Goal: Task Accomplishment & Management: Complete application form

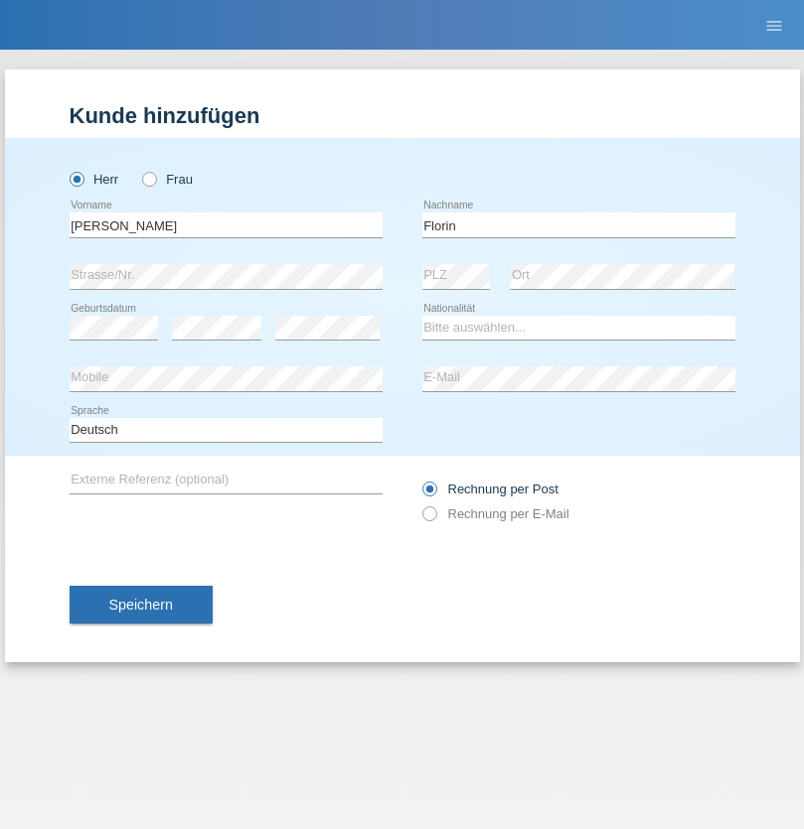
type input "Florin"
select select "RO"
select select "C"
select select "29"
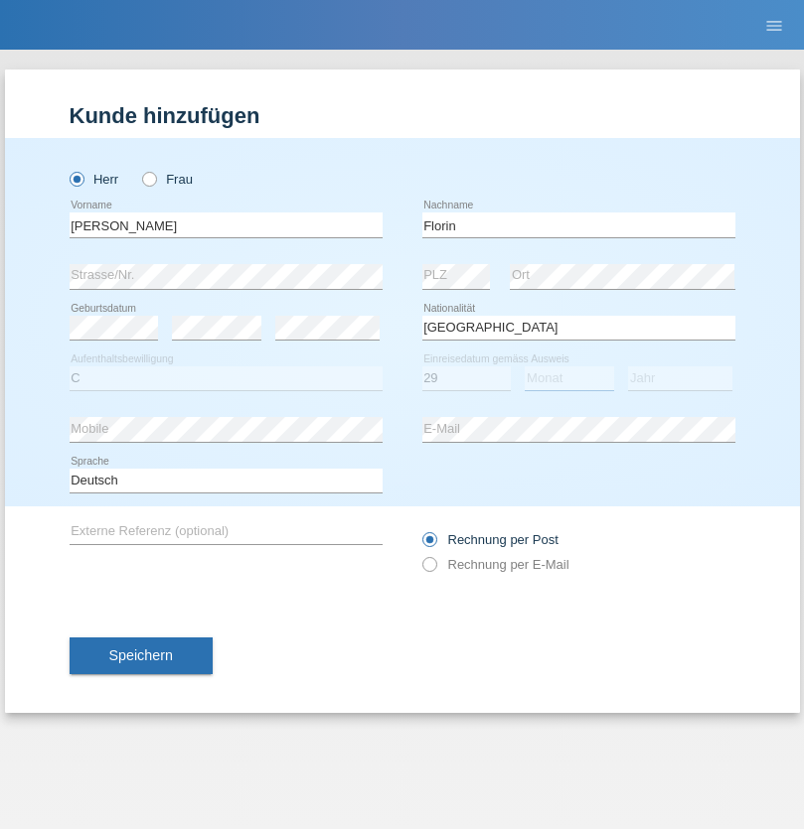
select select "02"
select select "2021"
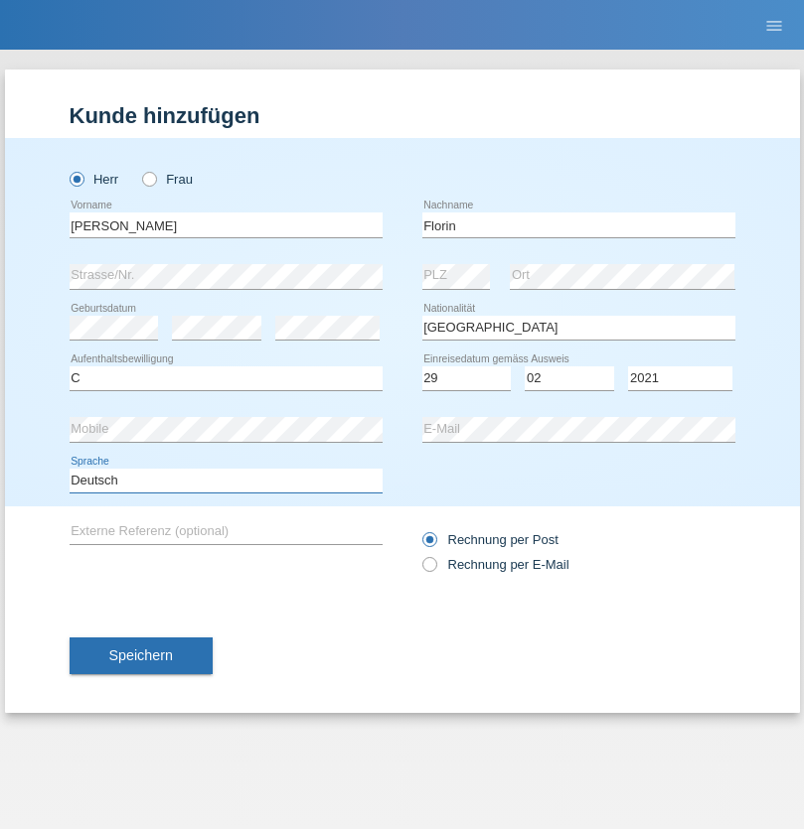
select select "en"
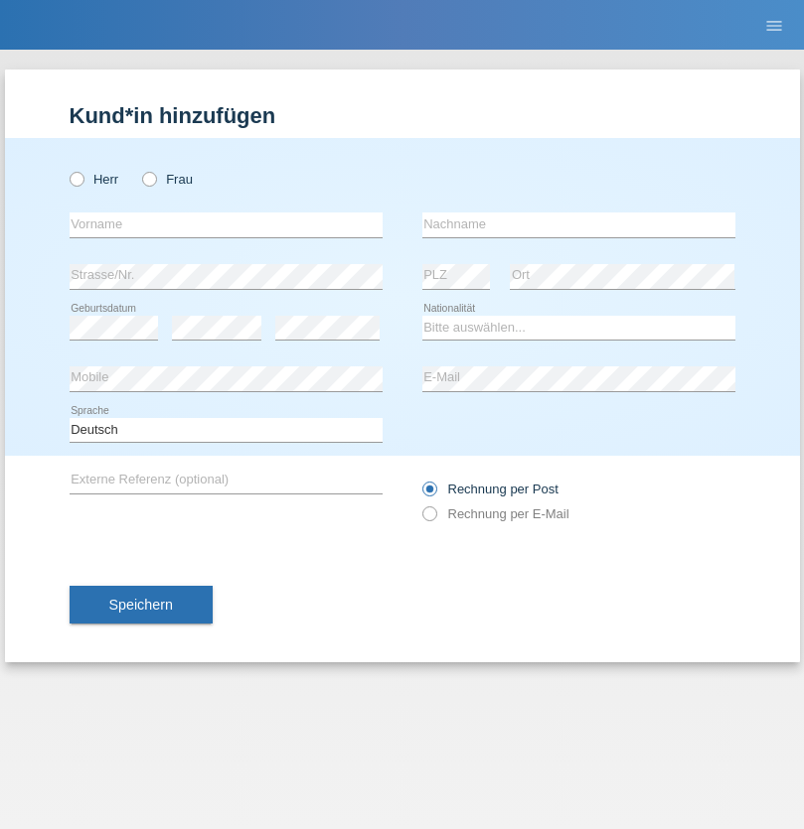
radio input "true"
click at [225, 225] on input "text" at bounding box center [226, 225] width 313 height 25
type input "Ruth"
click at [578, 225] on input "text" at bounding box center [578, 225] width 313 height 25
type input "Krebs"
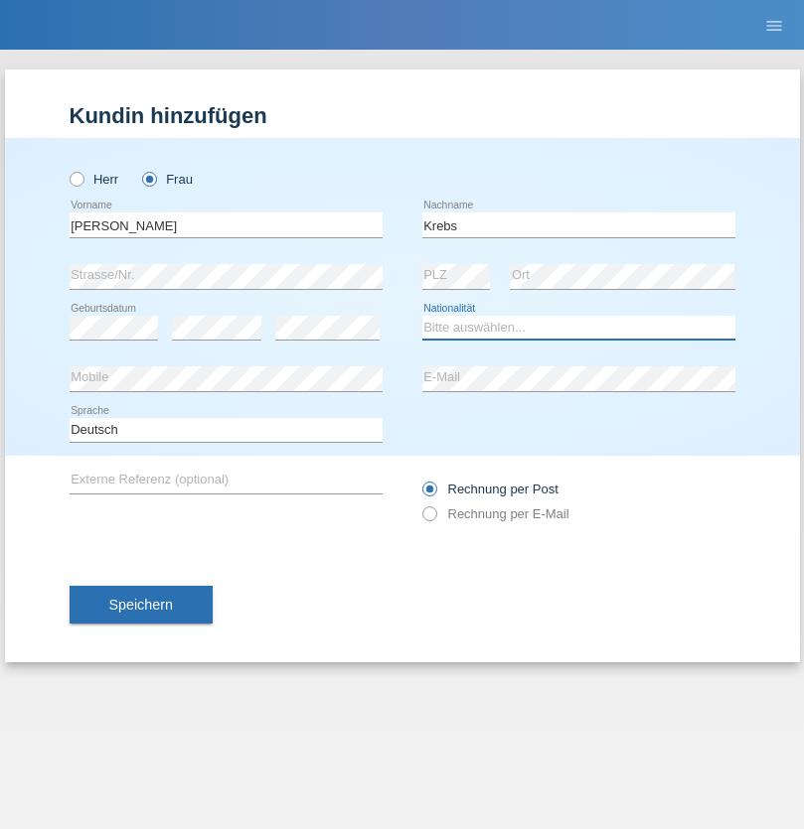
select select "CH"
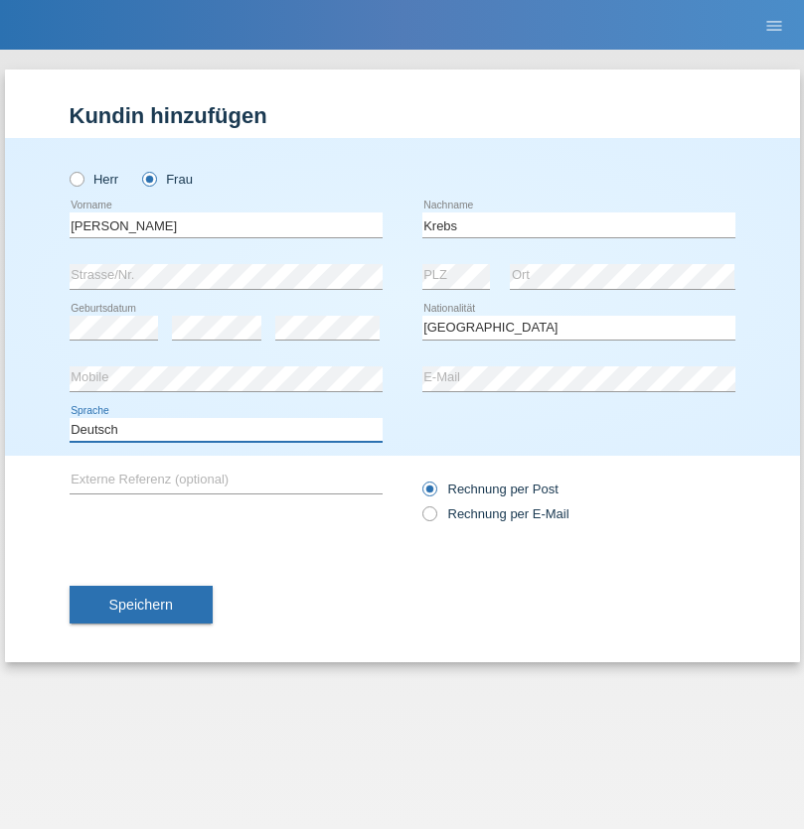
select select "en"
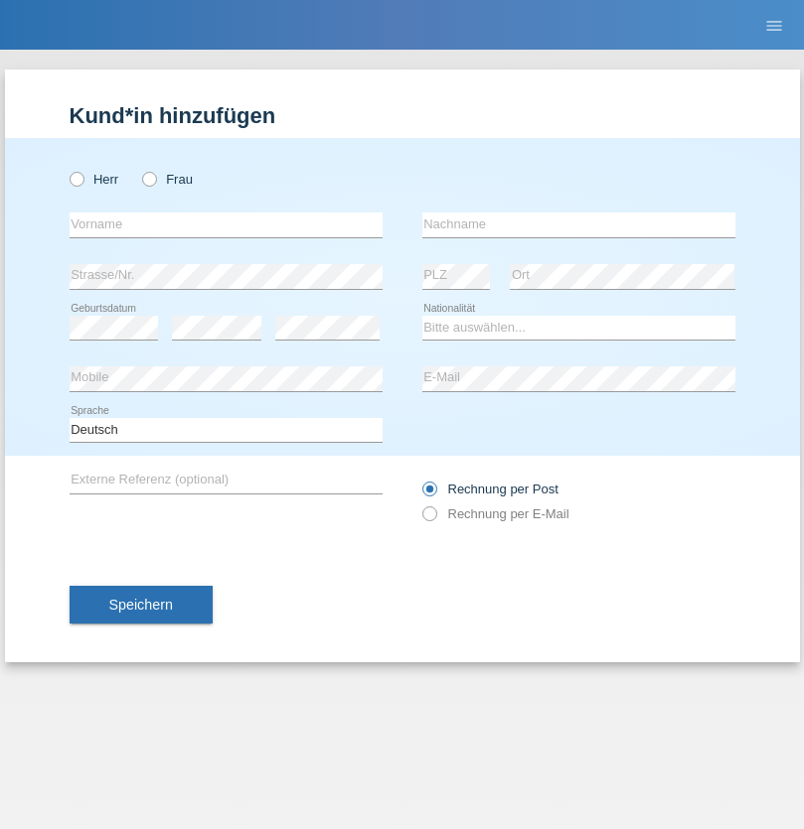
radio input "true"
click at [225, 225] on input "text" at bounding box center [226, 225] width 313 height 25
type input "Qovanaj"
click at [578, 225] on input "text" at bounding box center [578, 225] width 313 height 25
type input "Shaban"
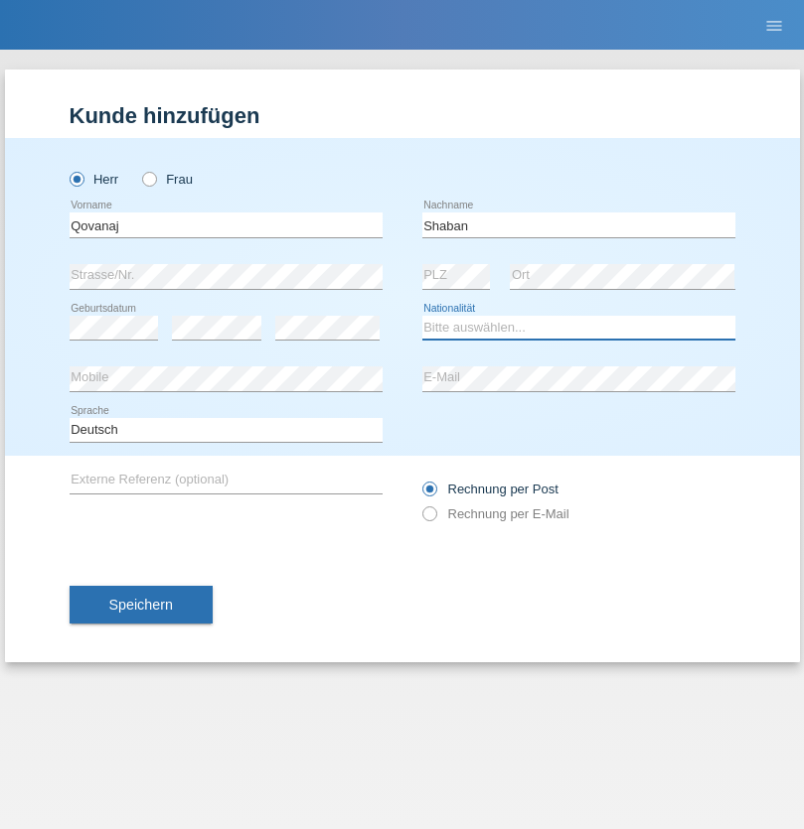
select select "CH"
radio input "true"
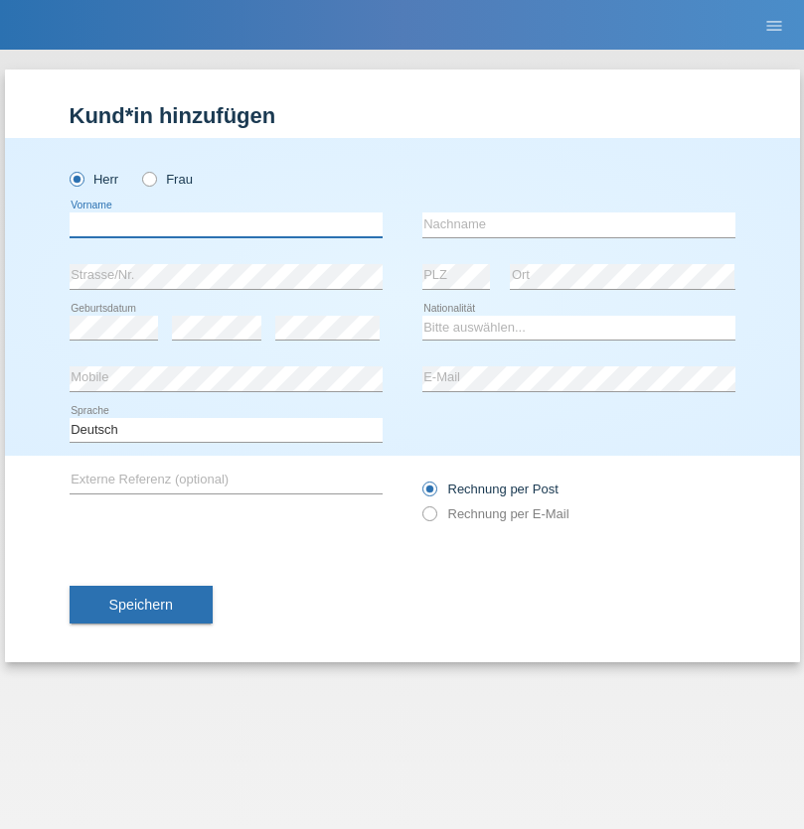
click at [225, 225] on input "text" at bounding box center [226, 225] width 313 height 25
type input "Labinot"
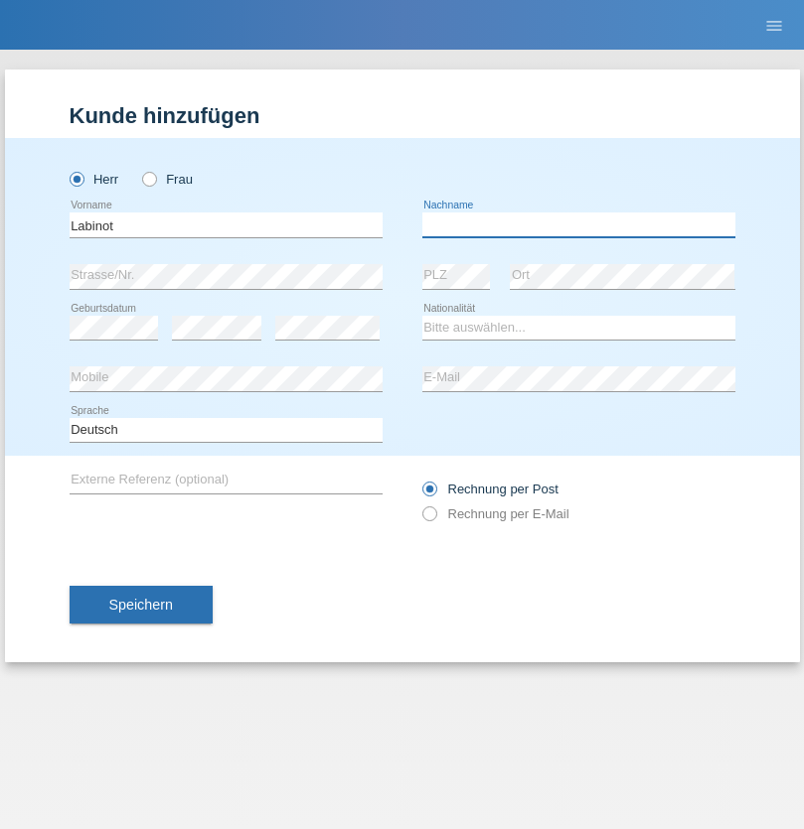
click at [578, 225] on input "text" at bounding box center [578, 225] width 313 height 25
type input "Veseli"
select select "RS"
select select "C"
select select "12"
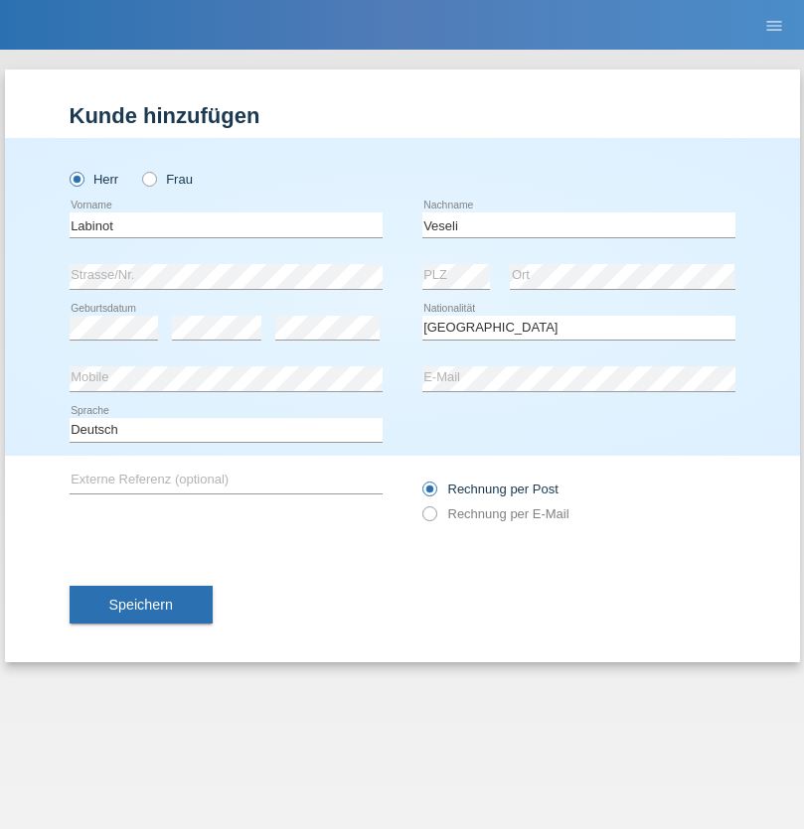
select select "11"
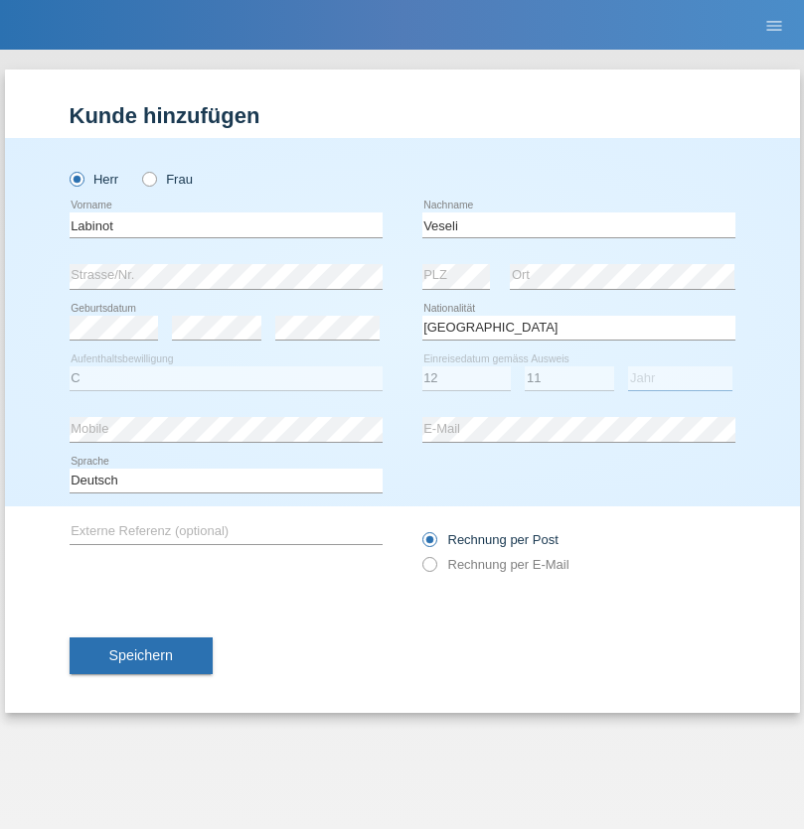
select select "2002"
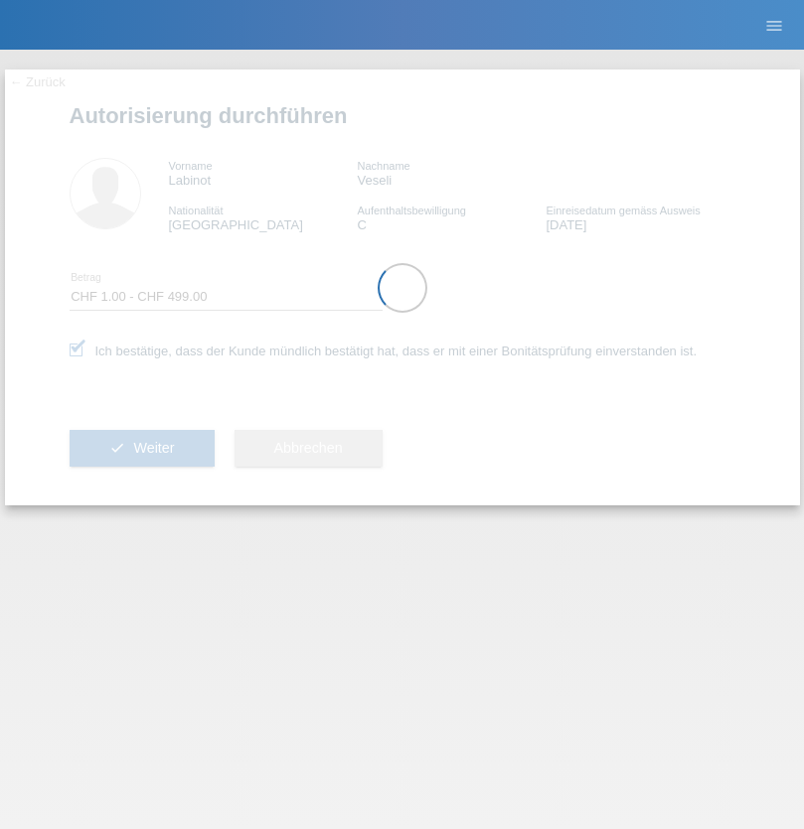
select select "1"
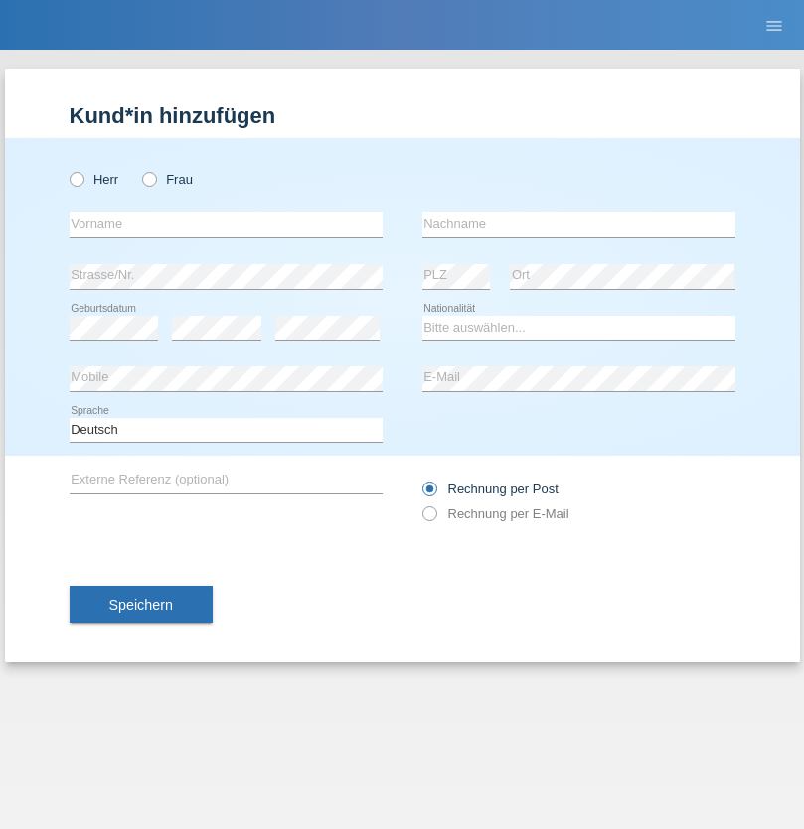
radio input "true"
click at [225, 225] on input "text" at bounding box center [226, 225] width 313 height 25
type input "[PERSON_NAME]"
click at [578, 225] on input "text" at bounding box center [578, 225] width 313 height 25
type input "Weinlein"
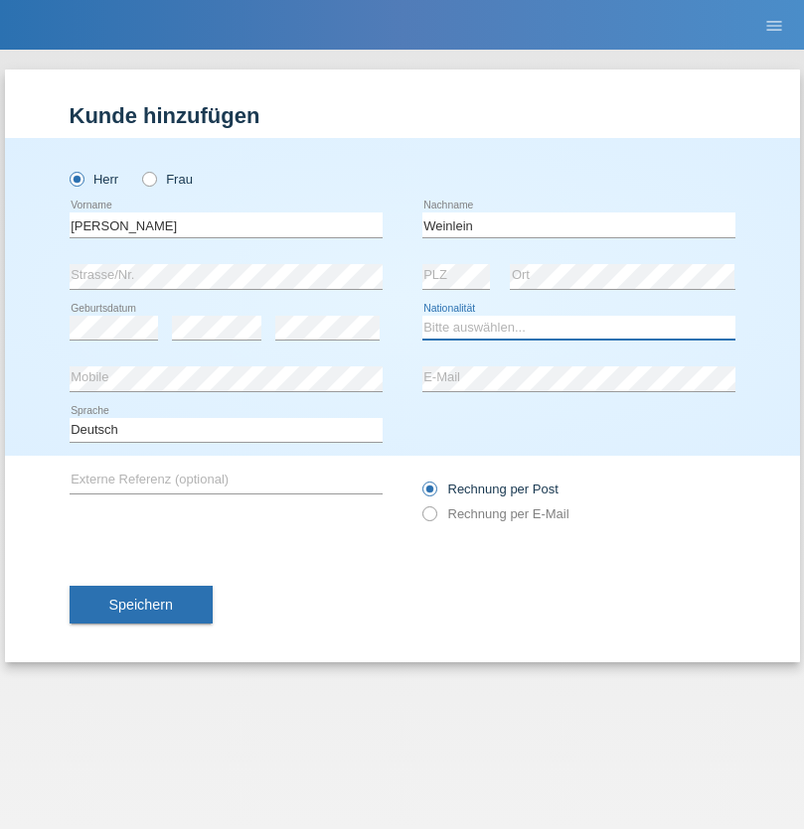
select select "CH"
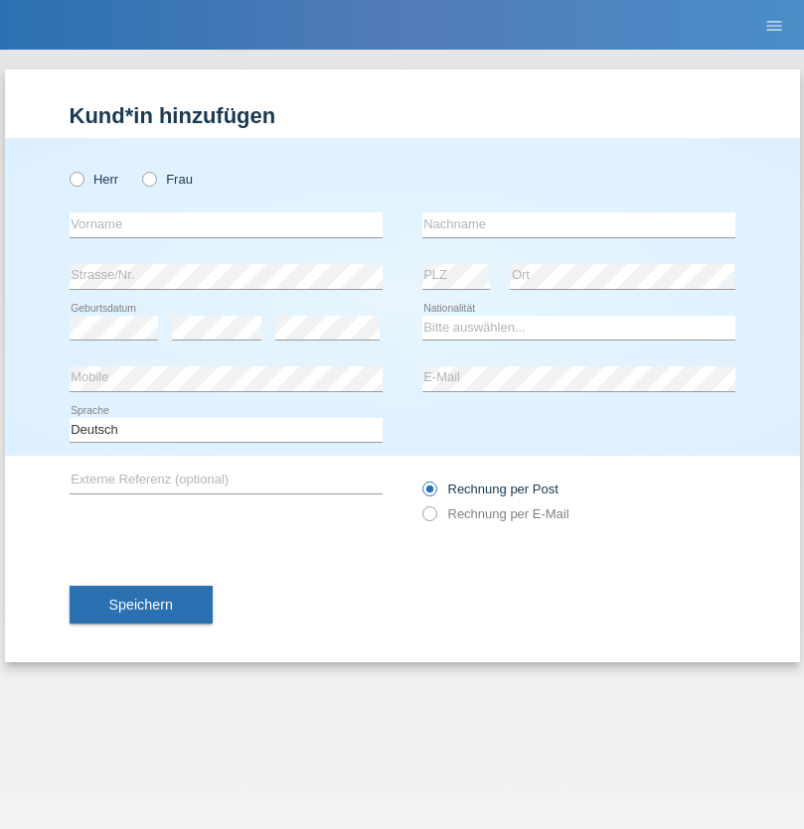
radio input "true"
click at [225, 225] on input "text" at bounding box center [226, 225] width 313 height 25
type input "Jashari lmeri"
click at [578, 225] on input "text" at bounding box center [578, 225] width 313 height 25
type input "Rabije"
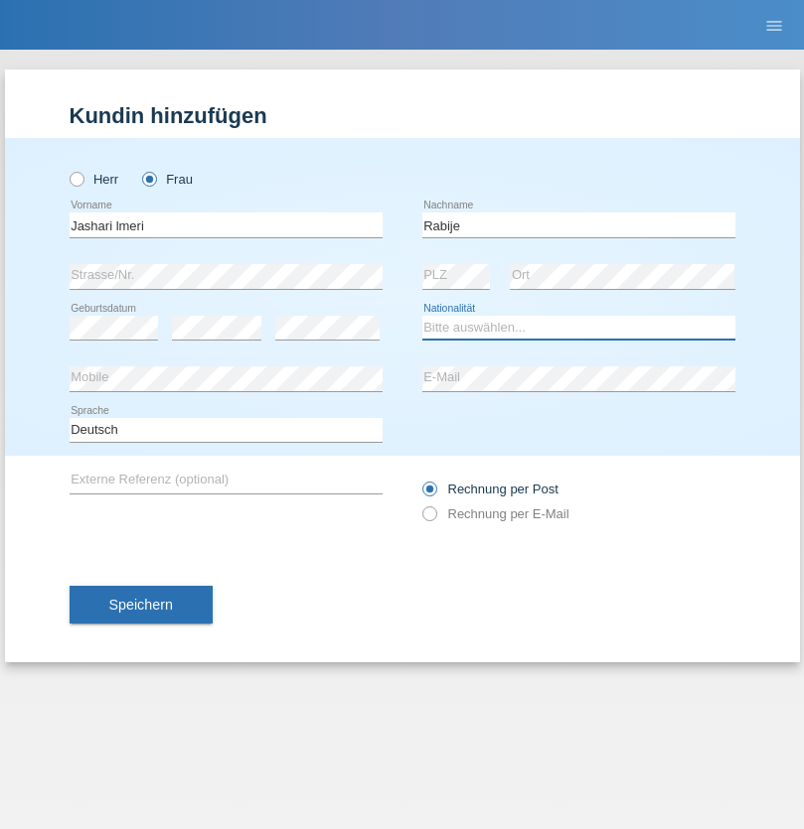
select select "CH"
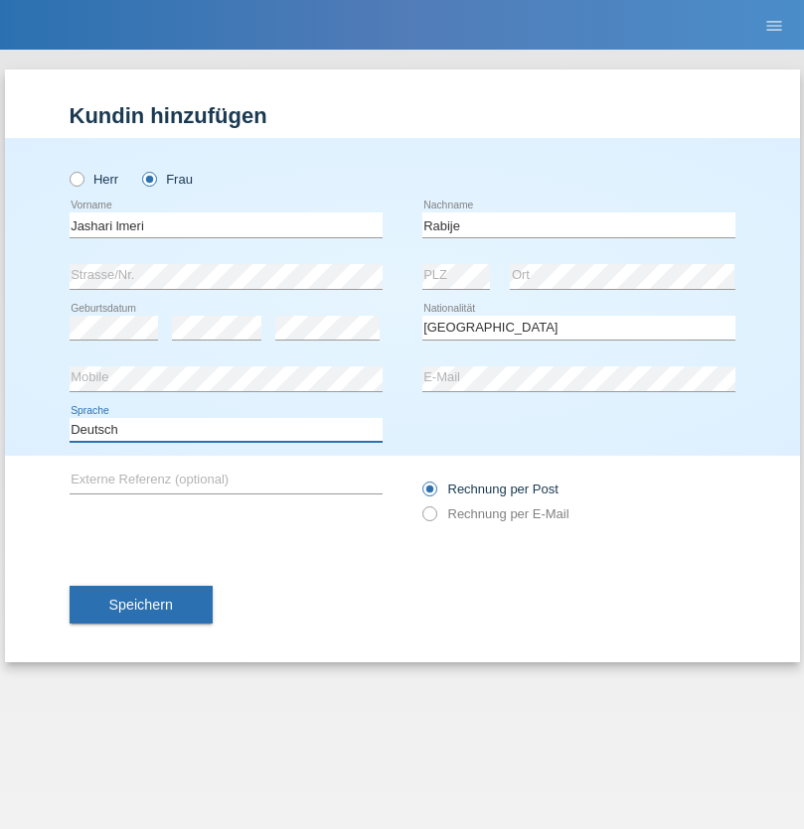
select select "en"
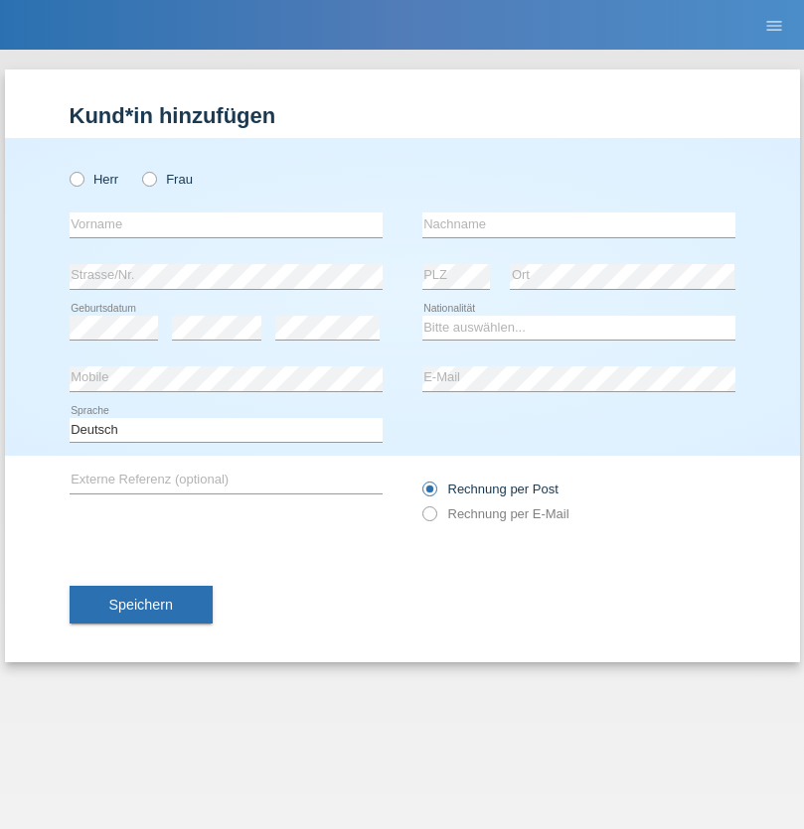
radio input "true"
click at [225, 225] on input "text" at bounding box center [226, 225] width 313 height 25
type input "firat"
click at [578, 225] on input "text" at bounding box center [578, 225] width 313 height 25
type input "kara"
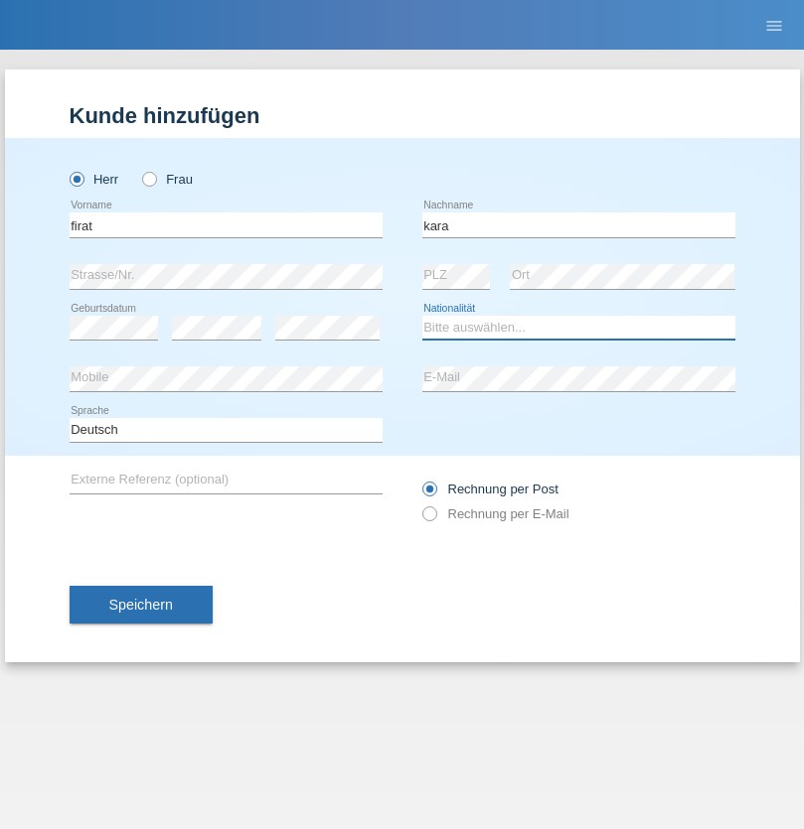
select select "CH"
radio input "true"
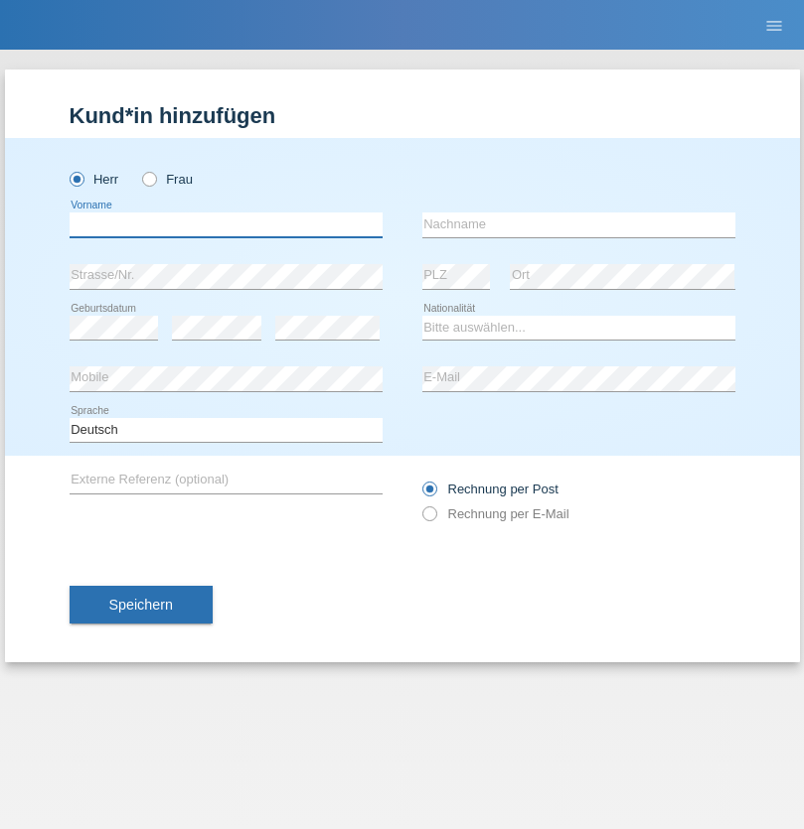
click at [225, 225] on input "text" at bounding box center [226, 225] width 313 height 25
type input "Gigov"
click at [578, 225] on input "text" at bounding box center [578, 225] width 313 height 25
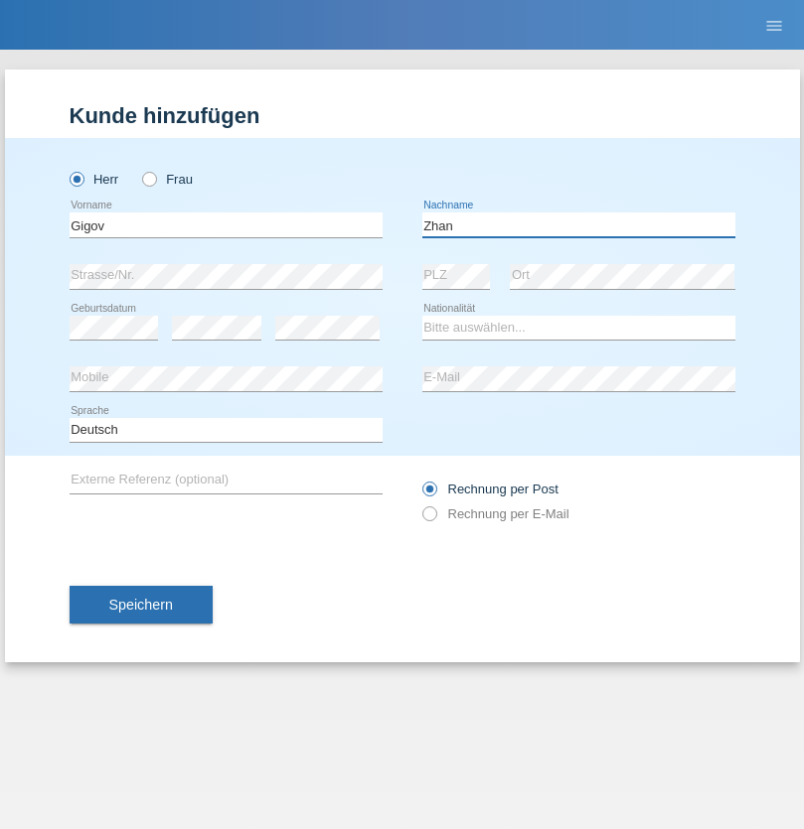
type input "Zhan"
select select "BG"
select select "C"
select select "23"
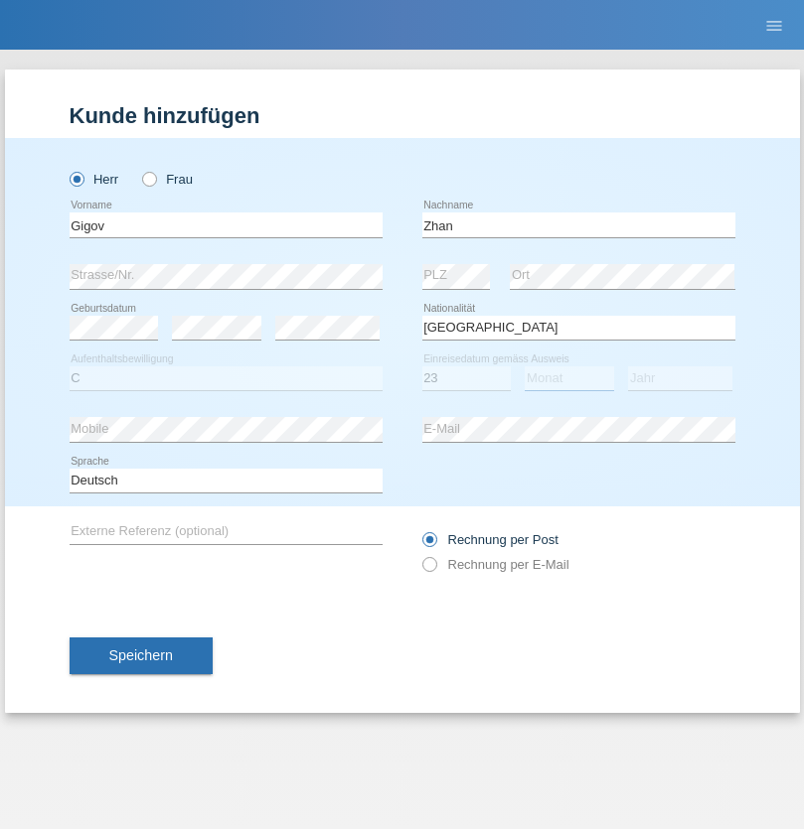
select select "10"
select select "2021"
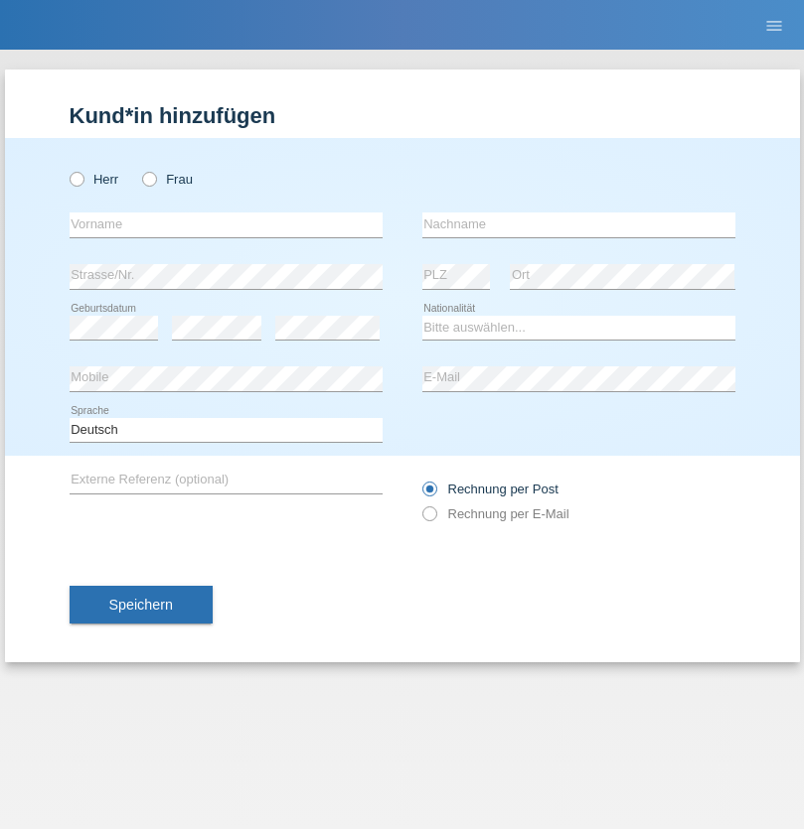
radio input "true"
click at [225, 225] on input "text" at bounding box center [226, 225] width 313 height 25
type input "Amand"
click at [578, 225] on input "text" at bounding box center [578, 225] width 313 height 25
type input "Pires"
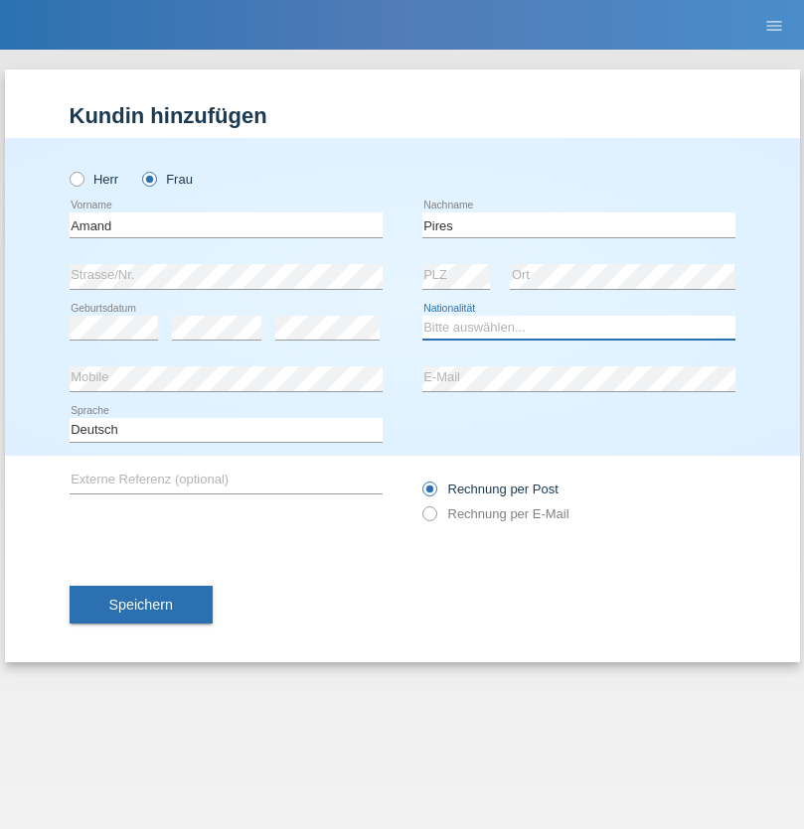
select select "CH"
radio input "true"
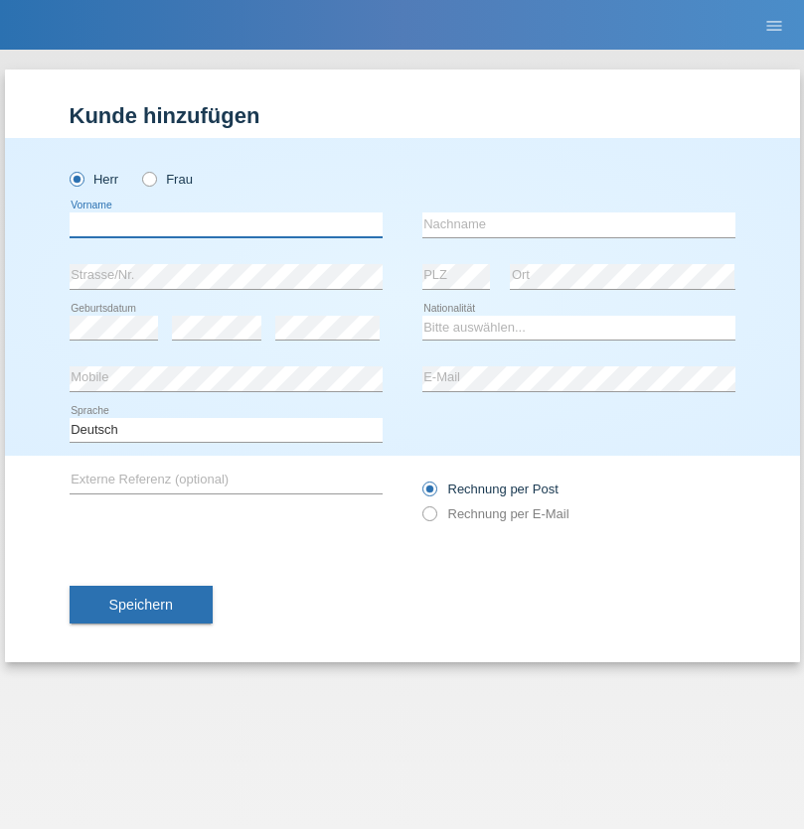
click at [225, 225] on input "text" at bounding box center [226, 225] width 313 height 25
type input "[PERSON_NAME]"
click at [578, 225] on input "text" at bounding box center [578, 225] width 313 height 25
type input "Saidi"
select select "CH"
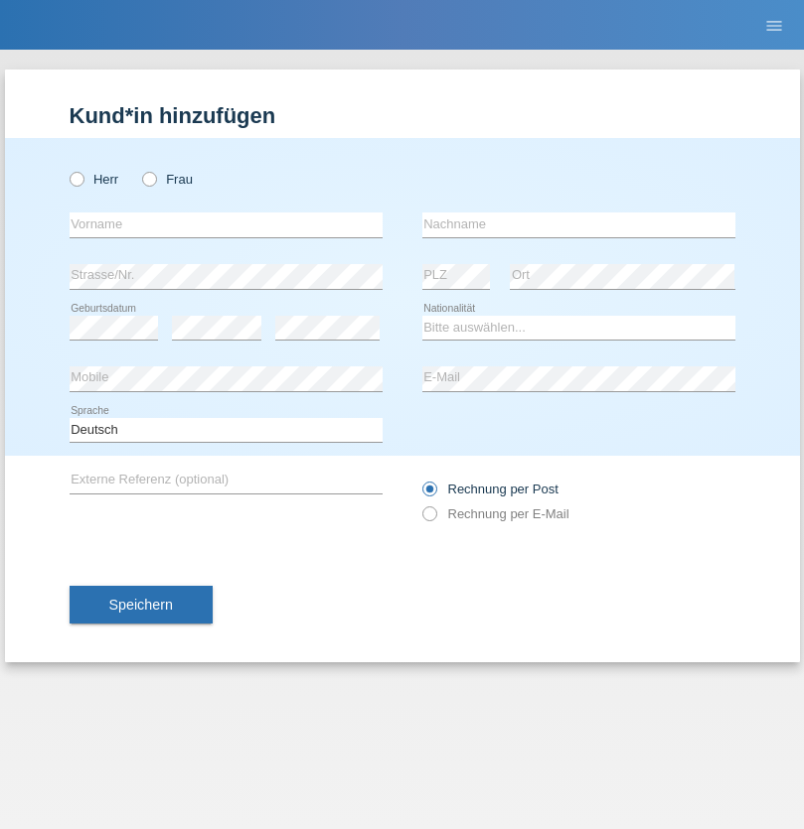
radio input "true"
click at [225, 225] on input "text" at bounding box center [226, 225] width 313 height 25
type input "Matusa"
click at [578, 225] on input "text" at bounding box center [578, 225] width 313 height 25
type input "Marian valentin"
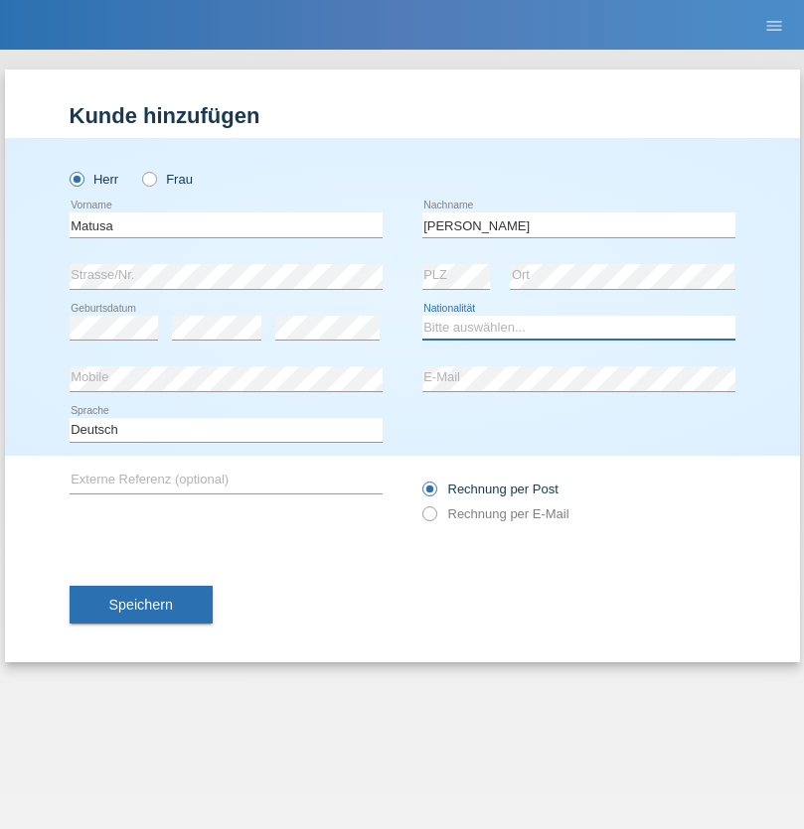
select select "OM"
select select "C"
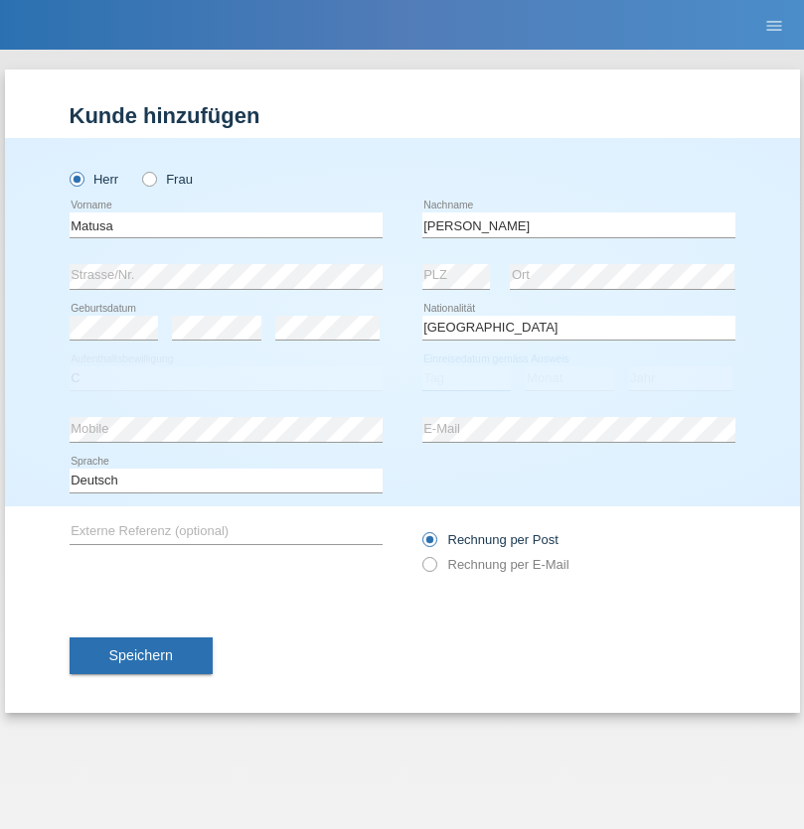
select select "01"
select select "06"
select select "2016"
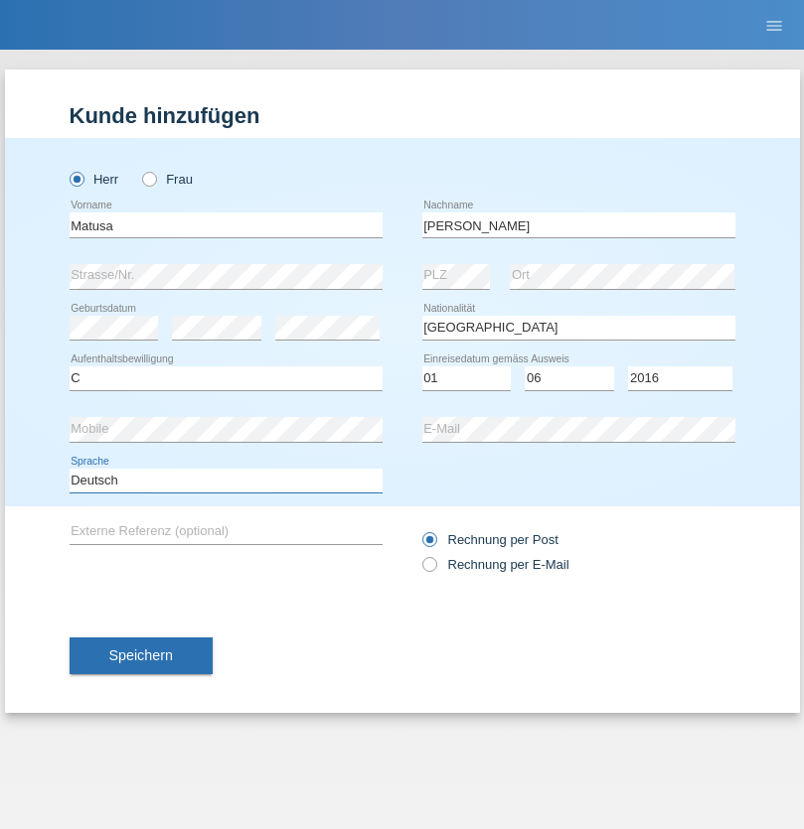
select select "en"
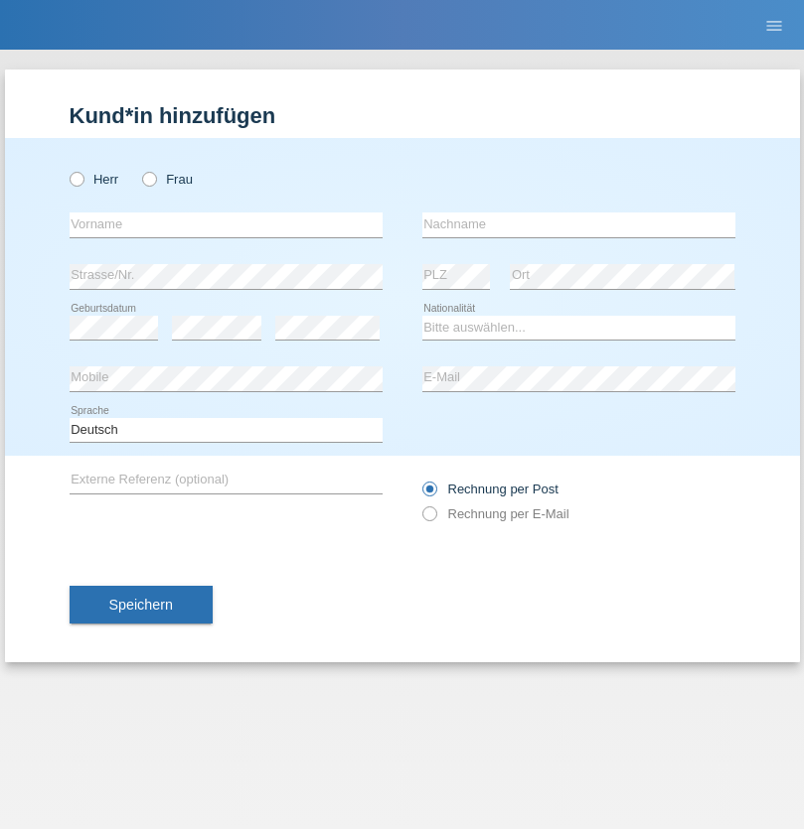
radio input "true"
click at [225, 225] on input "text" at bounding box center [226, 225] width 313 height 25
type input "[PERSON_NAME]"
click at [578, 225] on input "text" at bounding box center [578, 225] width 313 height 25
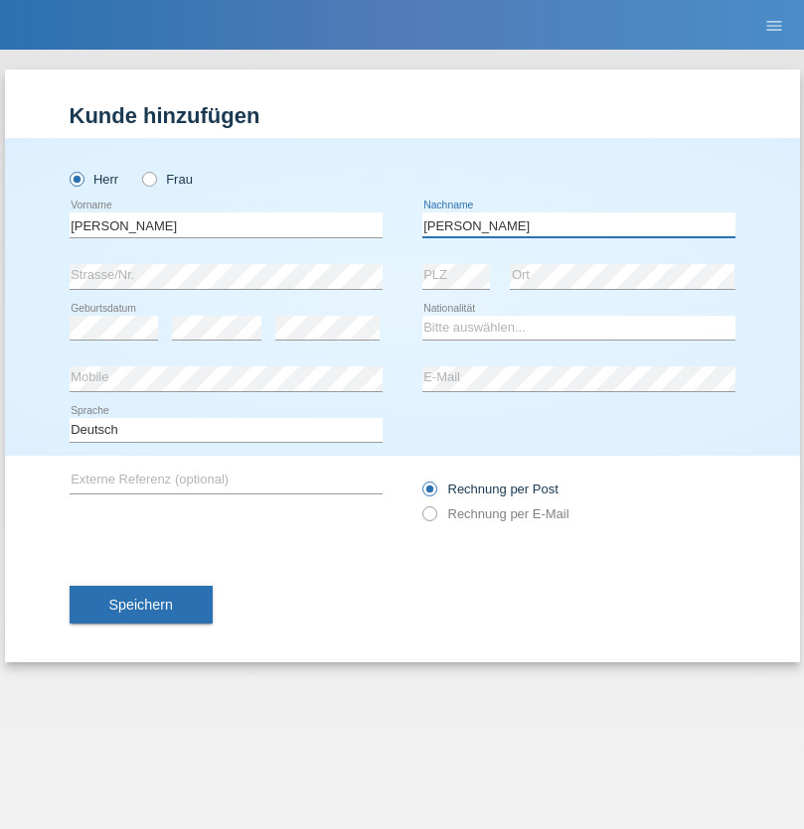
type input "[PERSON_NAME]"
select select "PT"
select select "C"
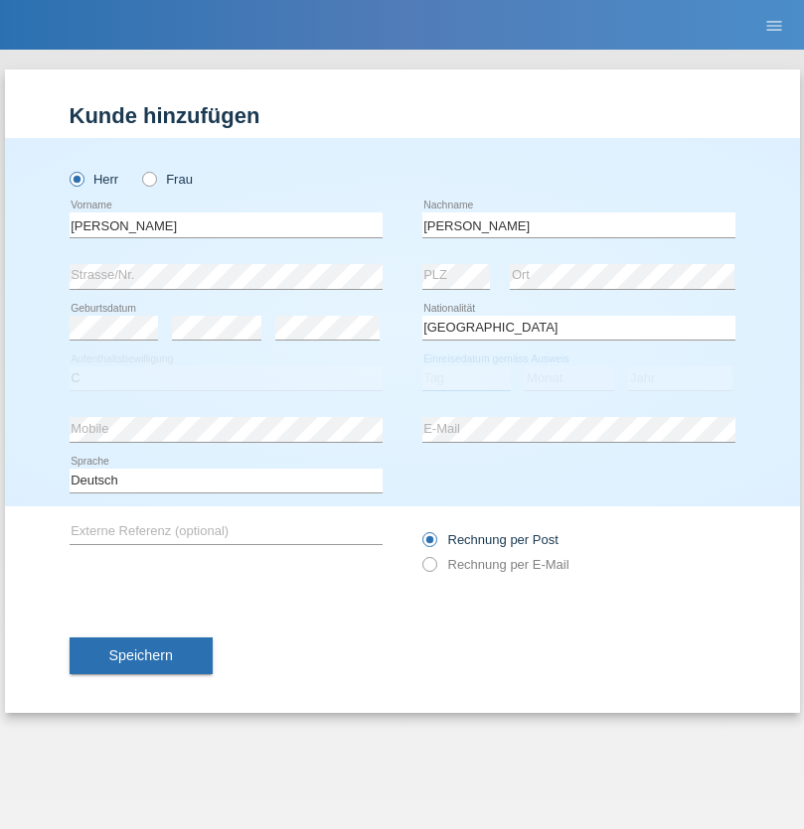
select select "23"
select select "08"
select select "2021"
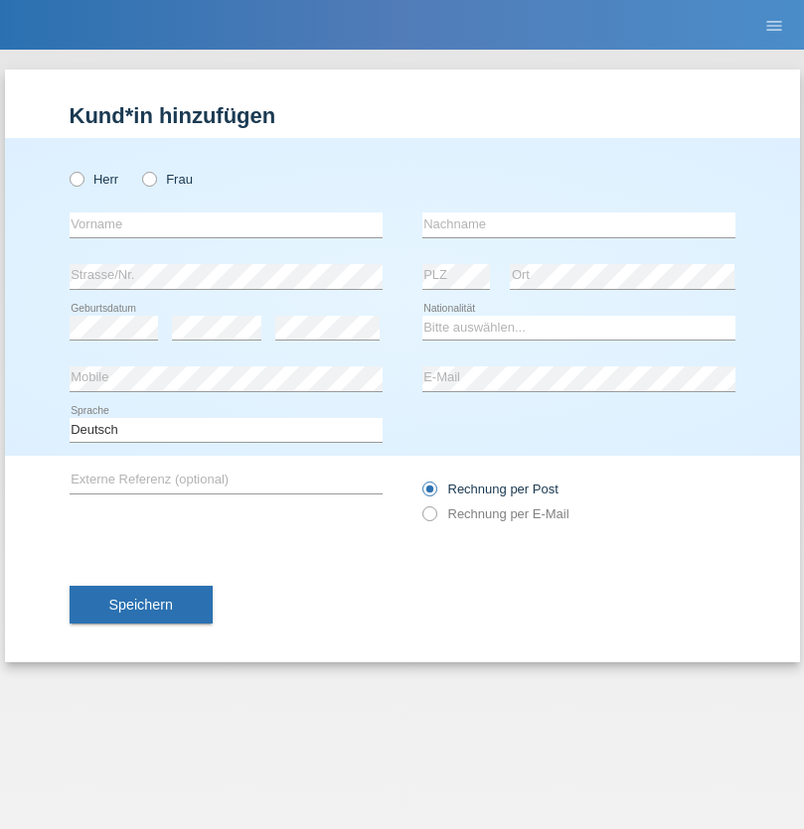
radio input "true"
click at [225, 225] on input "text" at bounding box center [226, 225] width 313 height 25
type input "[PERSON_NAME]"
click at [578, 225] on input "text" at bounding box center [578, 225] width 313 height 25
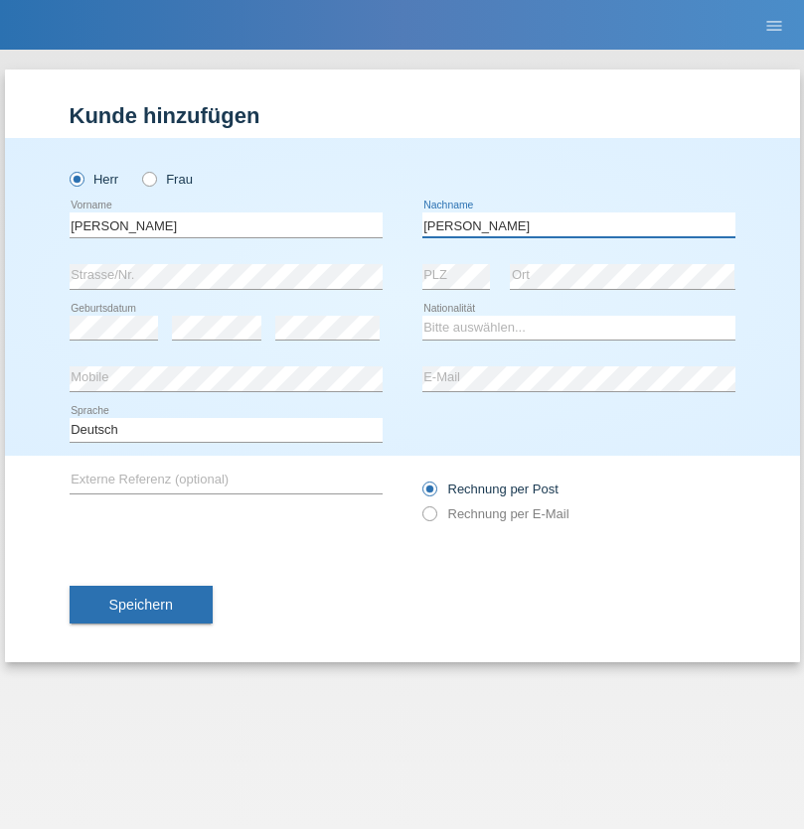
type input "Meier"
select select "CH"
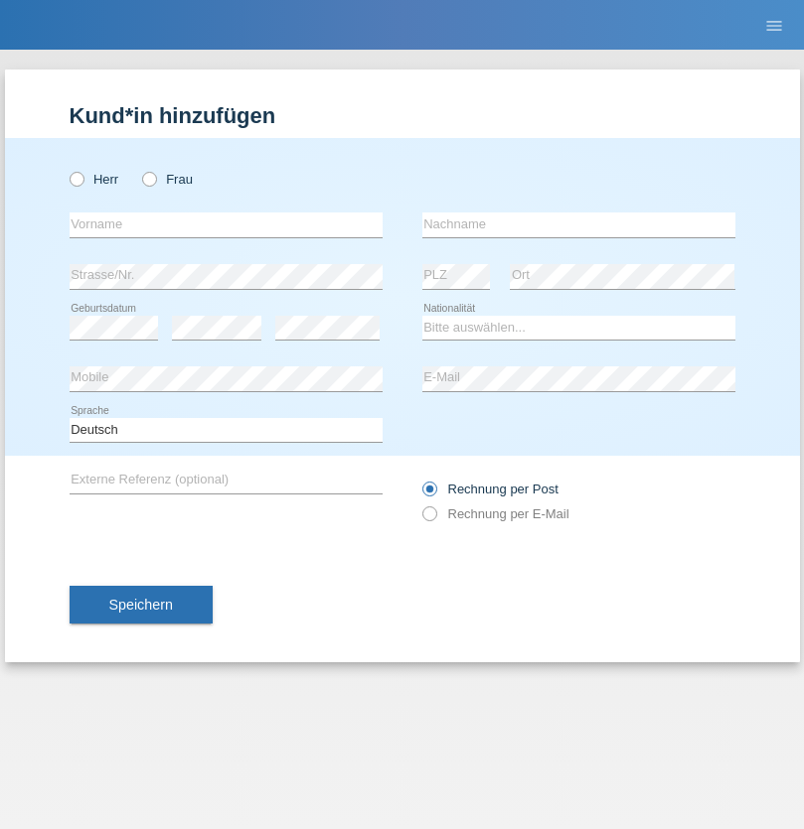
radio input "true"
click at [225, 225] on input "text" at bounding box center [226, 225] width 313 height 25
type input "Szilvia"
click at [578, 225] on input "text" at bounding box center [578, 225] width 313 height 25
type input "Olakh"
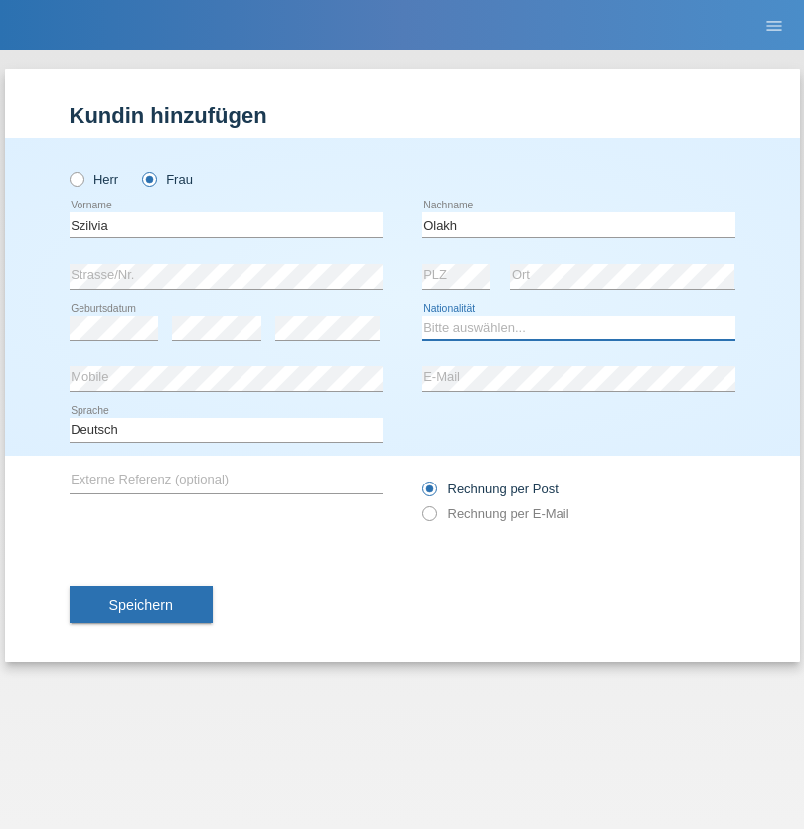
select select "UA"
select select "C"
select select "14"
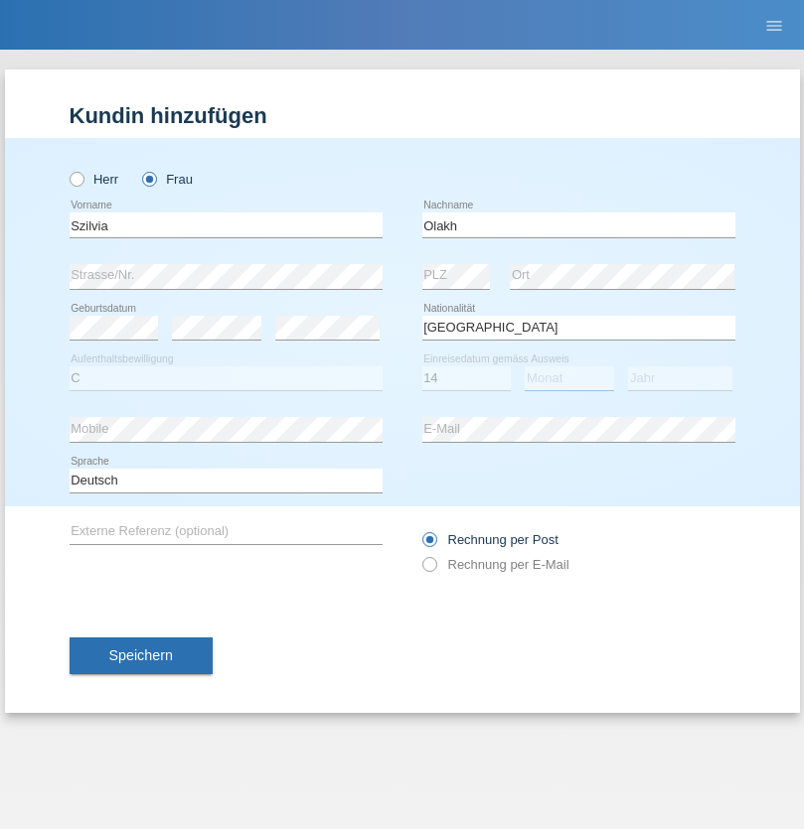
select select "09"
select select "2021"
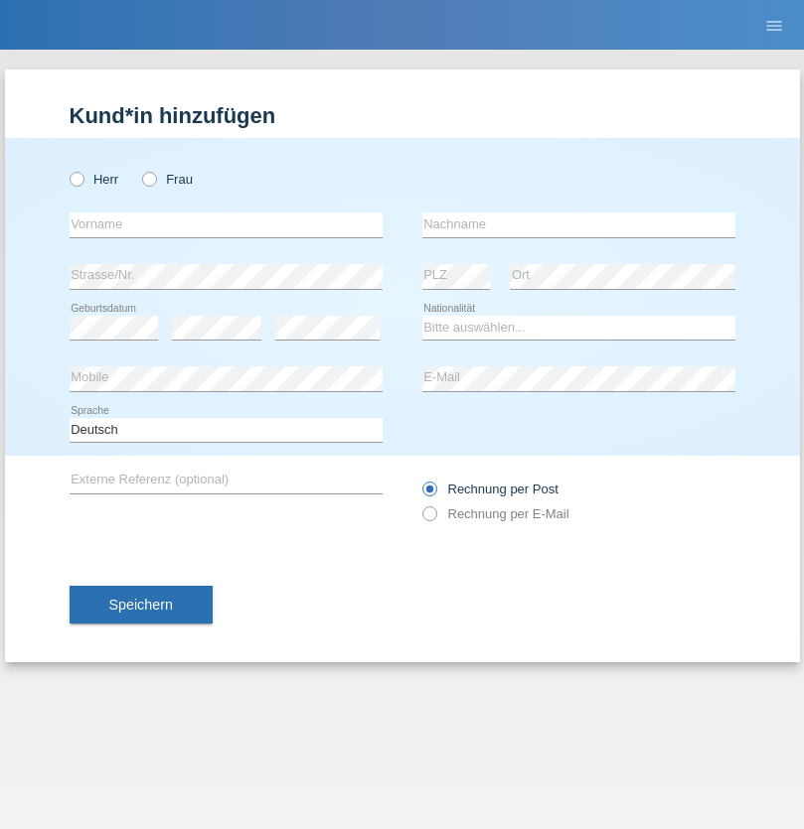
radio input "true"
click at [225, 225] on input "text" at bounding box center [226, 225] width 313 height 25
type input "Asrit"
click at [578, 225] on input "text" at bounding box center [578, 225] width 313 height 25
type input "Kupa"
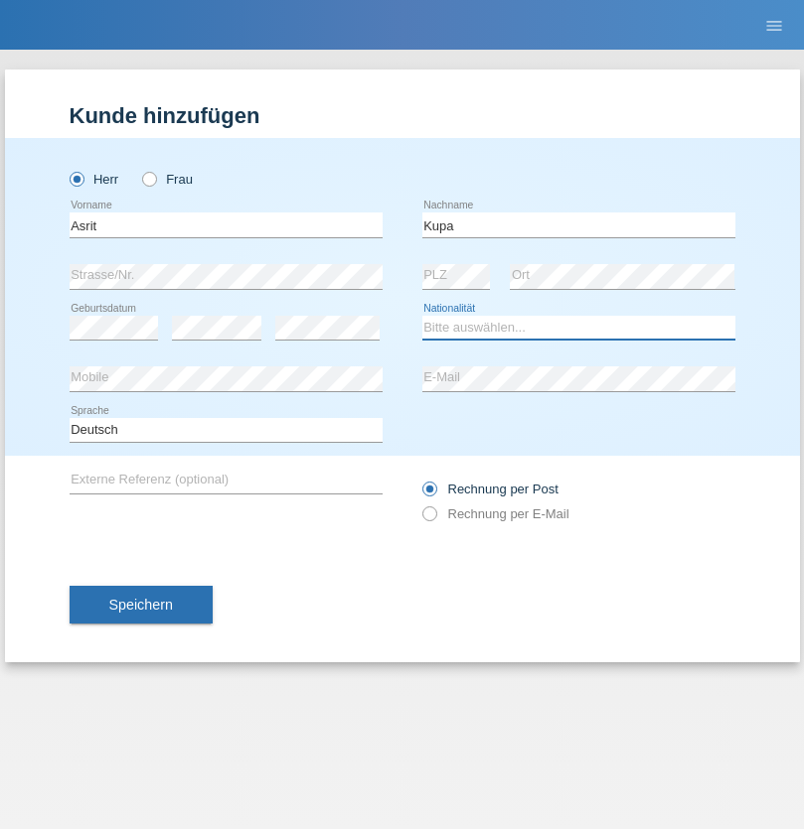
select select "MK"
select select "C"
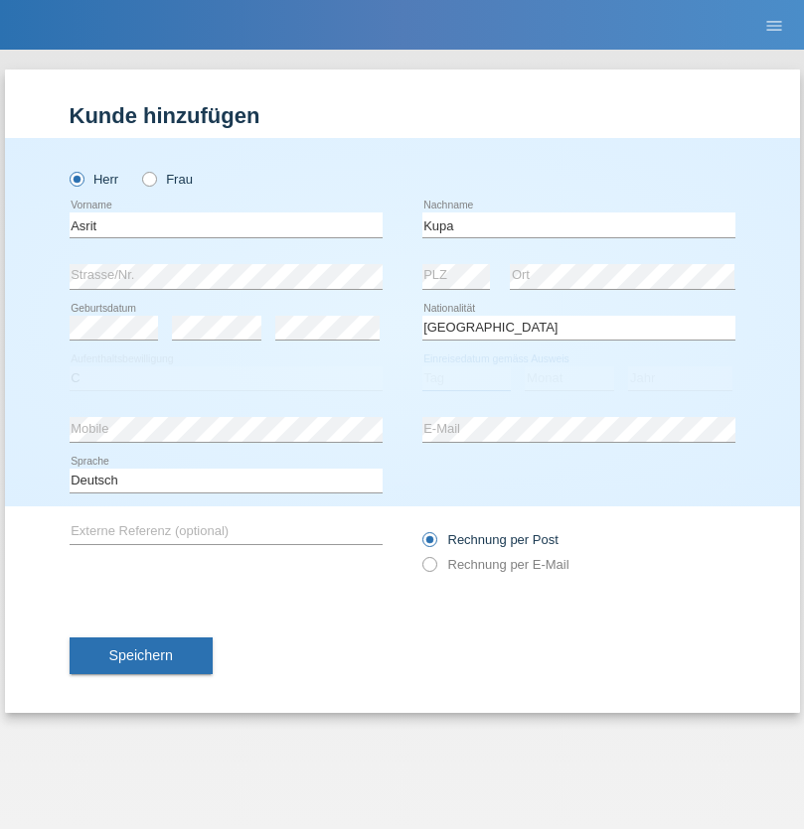
select select "27"
select select "05"
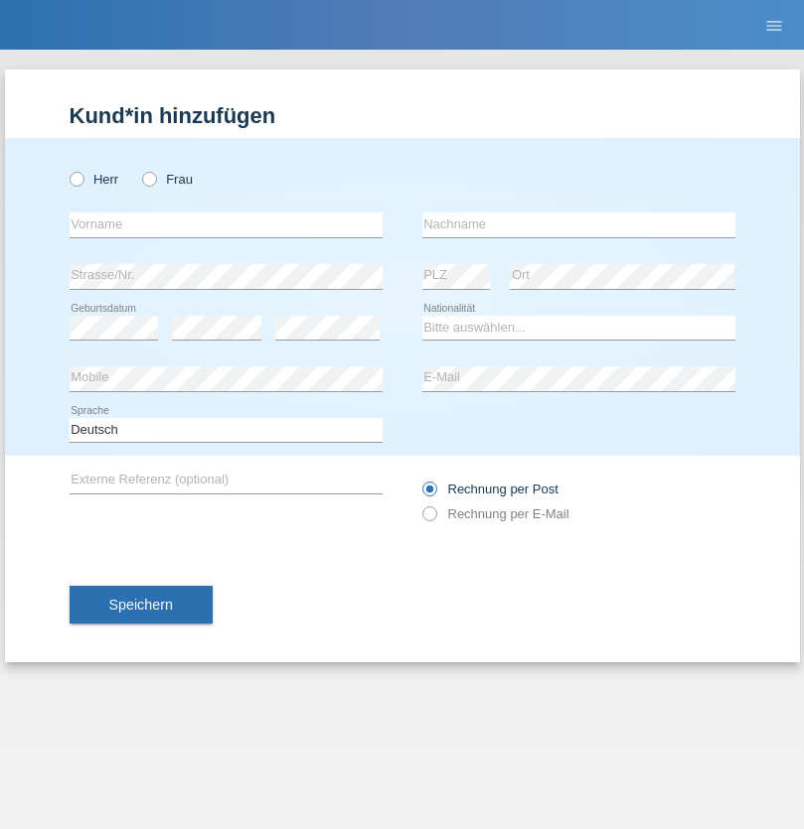
radio input "true"
click at [225, 225] on input "text" at bounding box center [226, 225] width 313 height 25
type input "Ibrahim"
click at [578, 225] on input "text" at bounding box center [578, 225] width 313 height 25
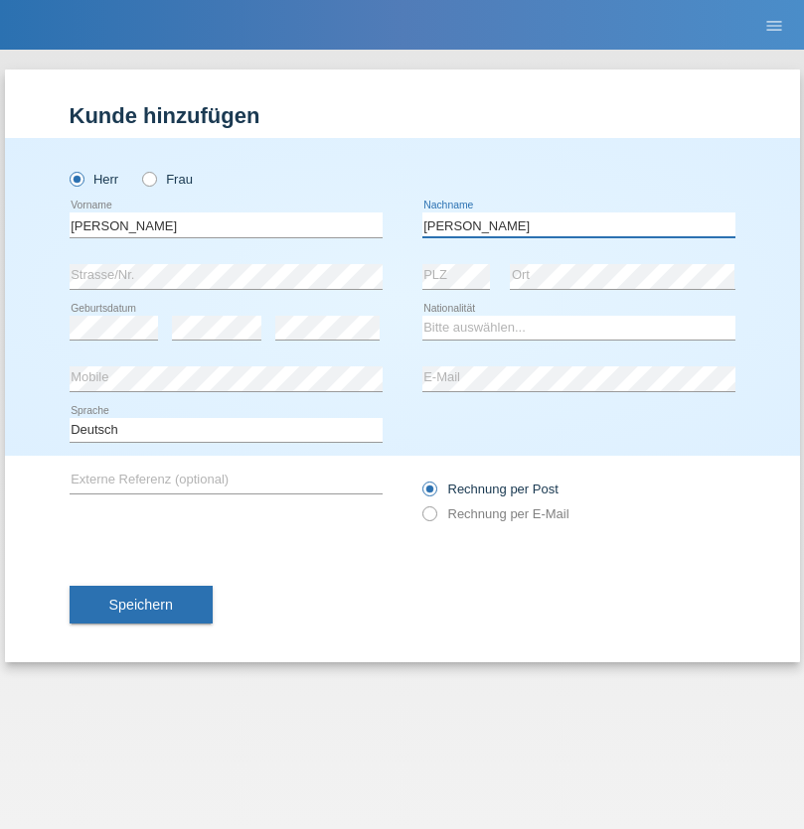
type input "Abbas"
select select "SY"
select select "C"
select select "14"
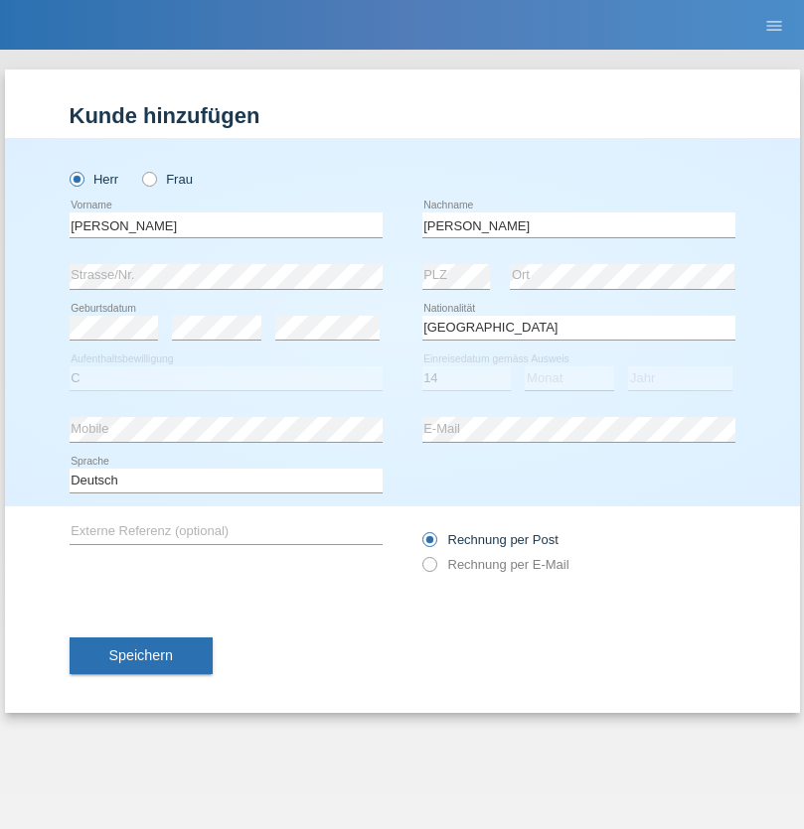
select select "09"
select select "2021"
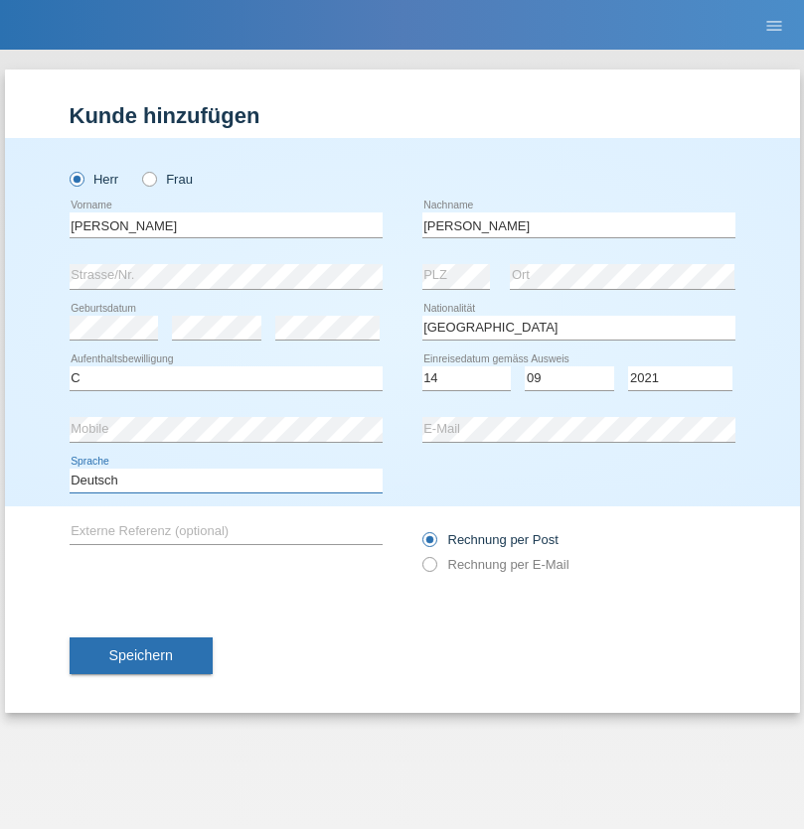
select select "en"
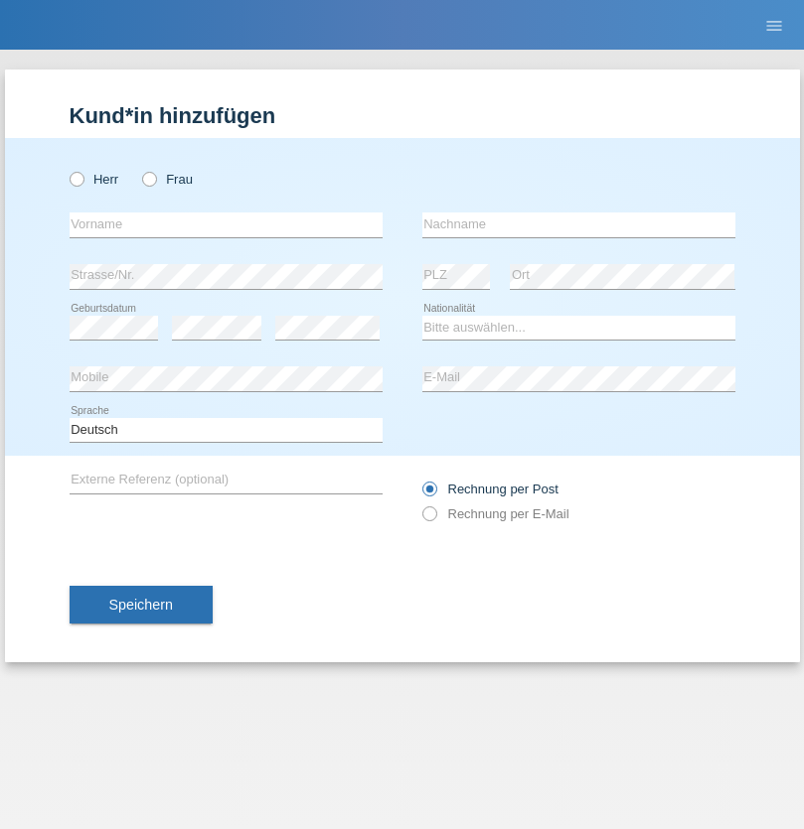
radio input "true"
select select "CH"
radio input "true"
click at [225, 225] on input "text" at bounding box center [226, 225] width 313 height 25
type input "[PERSON_NAME]"
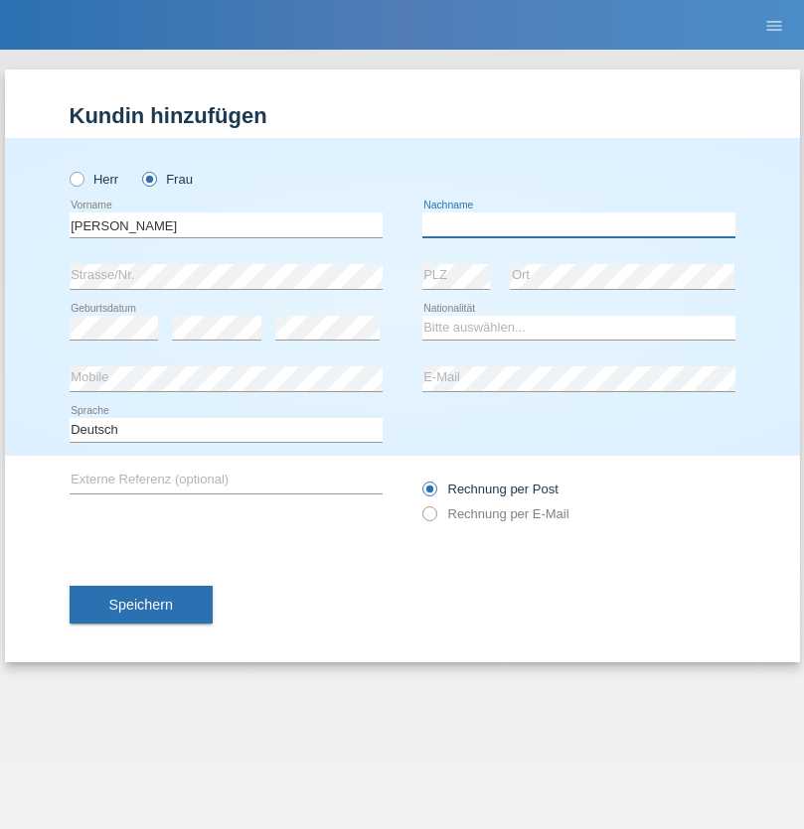
click at [578, 225] on input "text" at bounding box center [578, 225] width 313 height 25
type input "Bacic"
select select "CH"
